Goal: Transaction & Acquisition: Download file/media

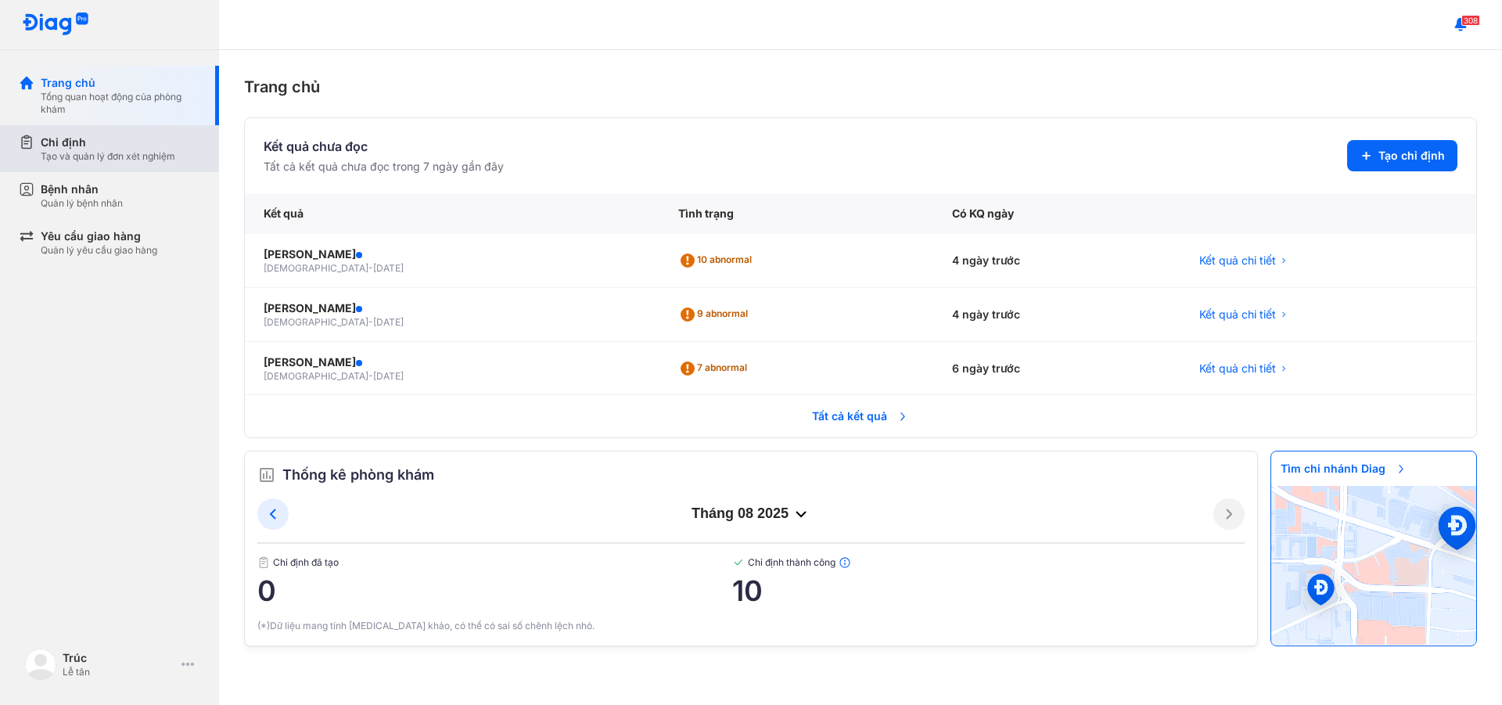
click at [147, 156] on div "Tạo và quản lý đơn xét nghiệm" at bounding box center [108, 156] width 135 height 13
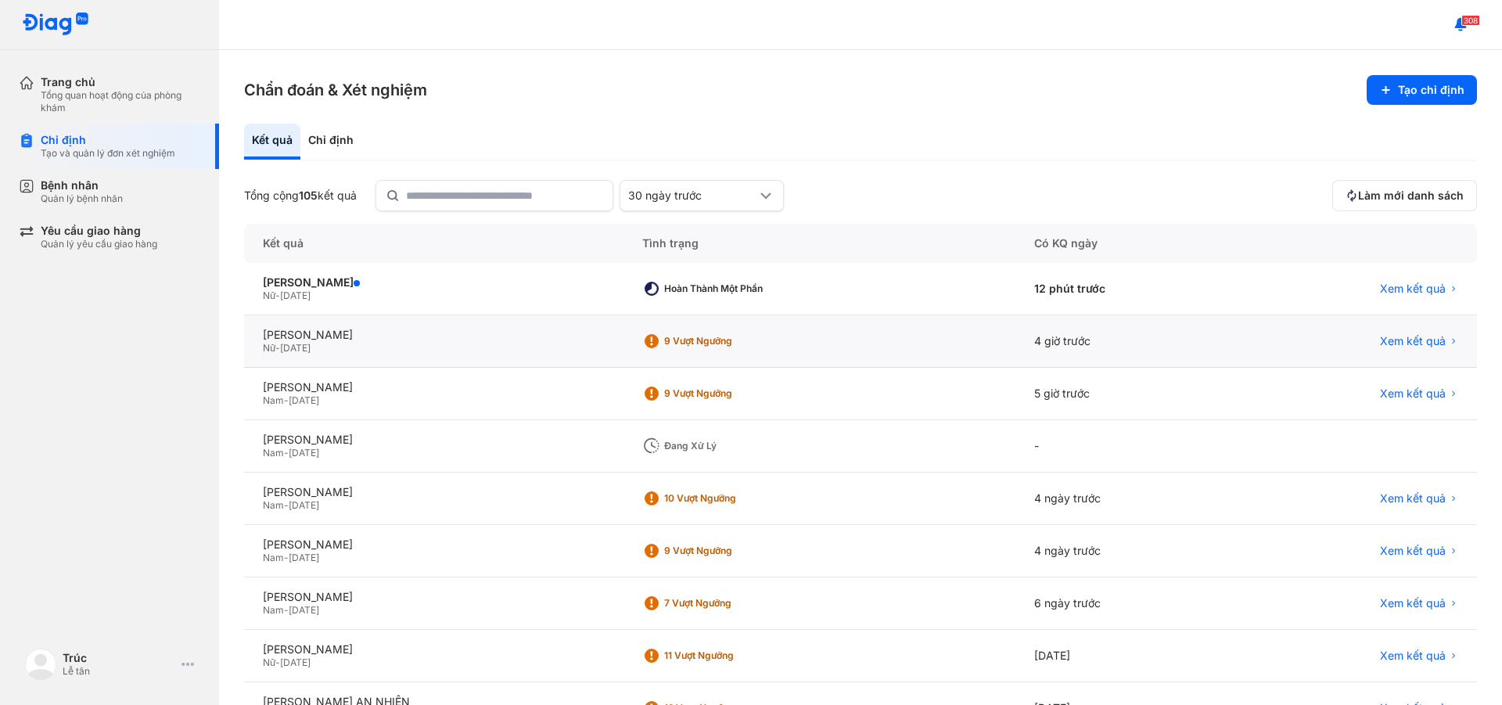
click at [553, 358] on div "LÊ MÂY Nữ - [DATE]" at bounding box center [433, 341] width 379 height 52
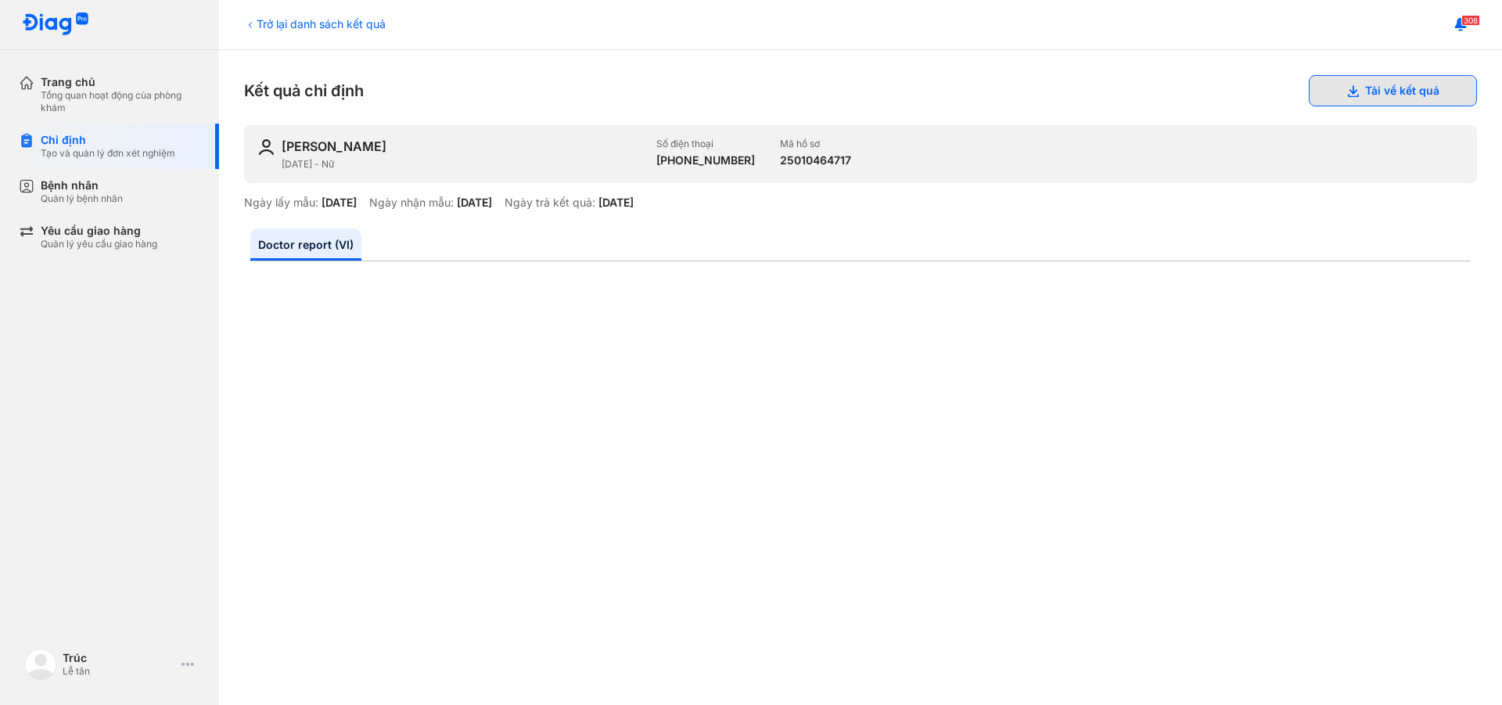
click at [1358, 87] on button "Tải về kết quả" at bounding box center [1393, 90] width 168 height 31
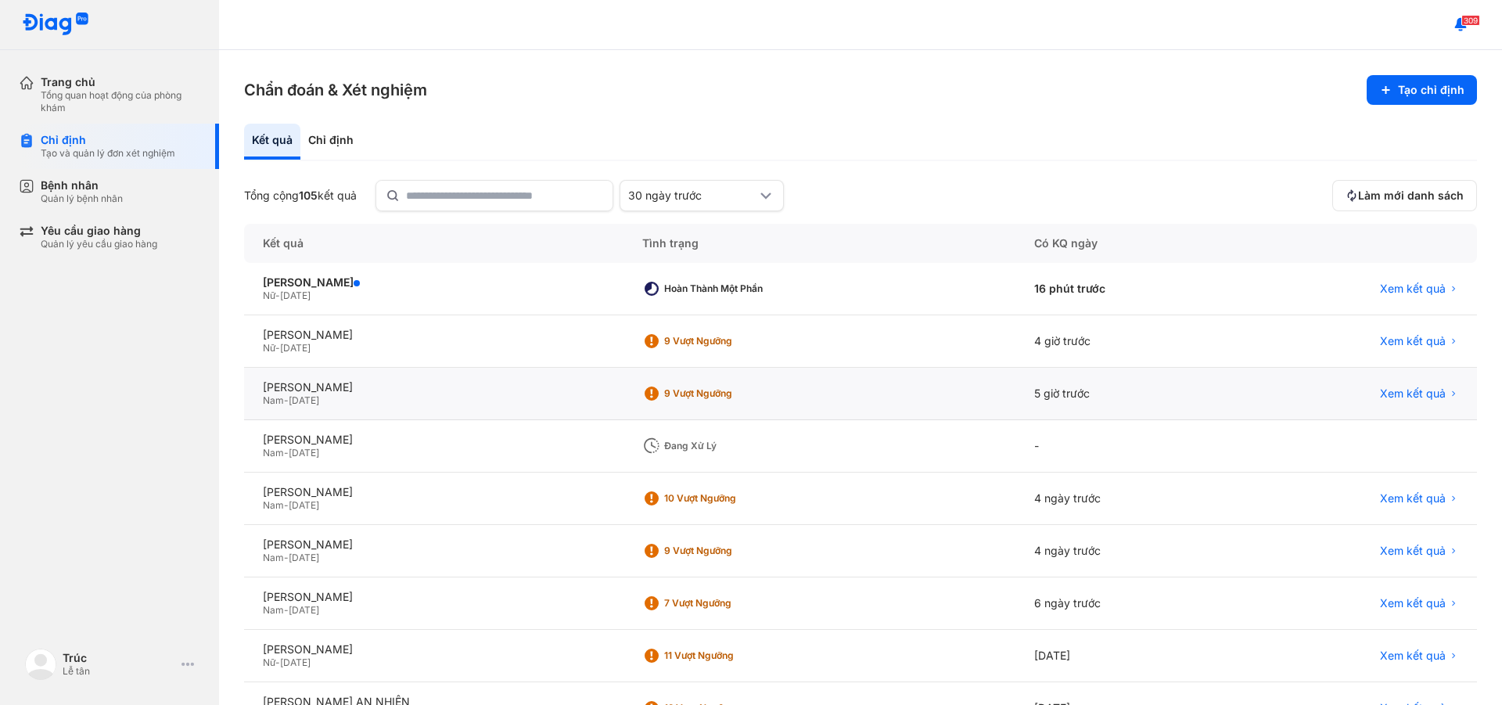
click at [462, 397] on div "Nam - 18/02/2023" at bounding box center [434, 400] width 342 height 13
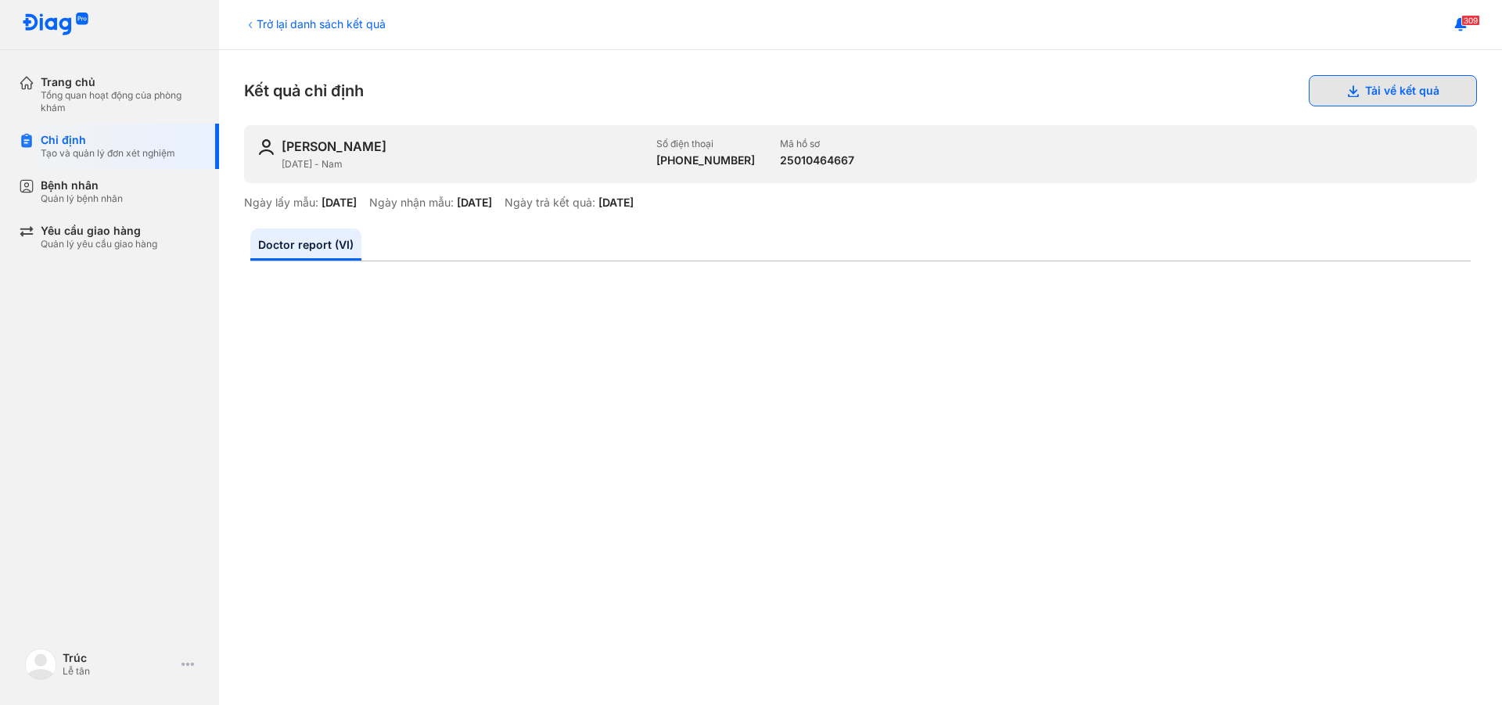
click at [1408, 95] on button "Tải về kết quả" at bounding box center [1393, 90] width 168 height 31
